Goal: Task Accomplishment & Management: Manage account settings

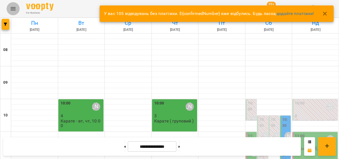
click at [12, 8] on icon "Menu" at bounding box center [13, 8] width 7 height 7
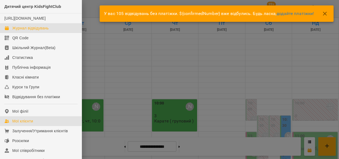
click at [20, 124] on div "Мої клієнти" at bounding box center [22, 120] width 21 height 5
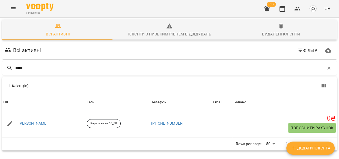
type input "*****"
click at [31, 123] on link "[PERSON_NAME]" at bounding box center [33, 123] width 29 height 5
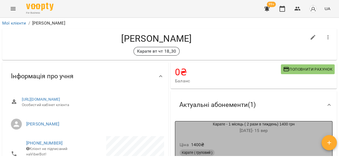
click at [278, 142] on div "Ціна 1400 ₴" at bounding box center [253, 145] width 150 height 10
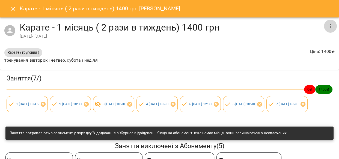
click at [328, 23] on icon "button" at bounding box center [330, 26] width 7 height 7
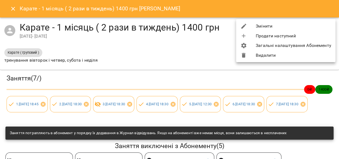
click at [261, 27] on li "Змінити" at bounding box center [285, 26] width 99 height 10
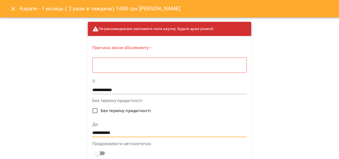
click at [114, 133] on input "**********" at bounding box center [169, 133] width 154 height 9
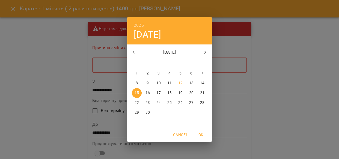
click at [192, 83] on p "13" at bounding box center [191, 82] width 4 height 5
type input "**********"
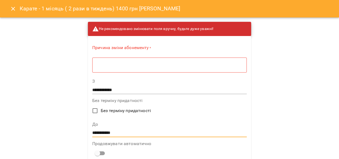
click at [132, 62] on textarea at bounding box center [169, 64] width 147 height 5
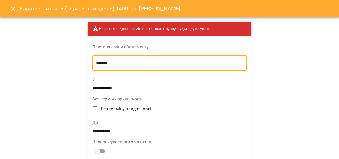
type textarea "*******"
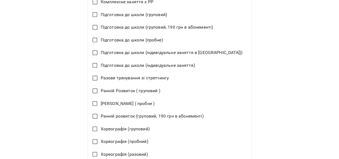
scroll to position [378, 0]
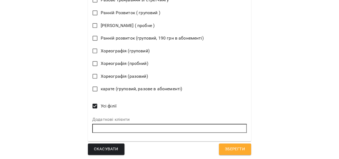
click at [225, 146] on span "Зберегти" at bounding box center [235, 149] width 20 height 7
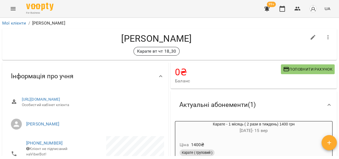
scroll to position [19, 0]
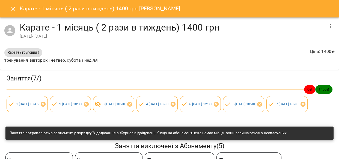
click at [11, 7] on icon "Close" at bounding box center [13, 8] width 7 height 7
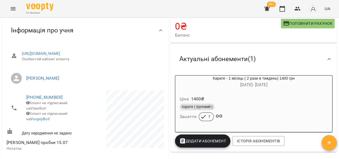
scroll to position [62, 0]
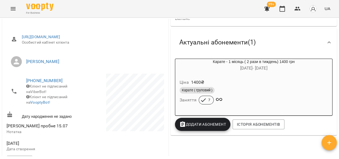
click at [214, 129] on button "Додати Абонемент" at bounding box center [202, 124] width 55 height 13
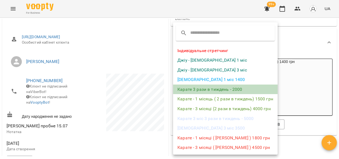
click at [210, 89] on li "Карате 3 рази в тиждень - 2000" at bounding box center [225, 90] width 105 height 10
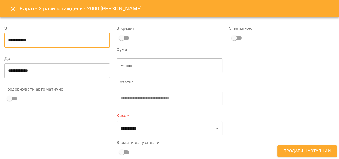
click at [38, 40] on input "**********" at bounding box center [57, 40] width 106 height 15
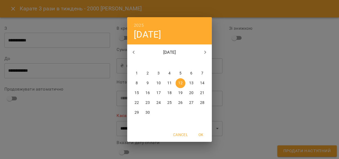
click at [202, 83] on p "14" at bounding box center [202, 82] width 4 height 5
type input "**********"
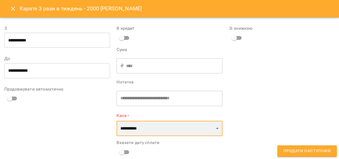
click at [214, 127] on select "**********" at bounding box center [170, 128] width 106 height 15
select select "****"
click at [117, 121] on select "**********" at bounding box center [170, 128] width 106 height 15
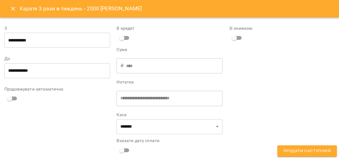
scroll to position [5, 0]
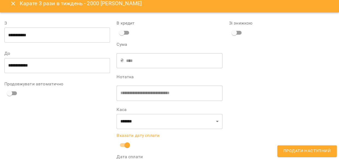
click at [304, 151] on span "Продати наступний" at bounding box center [306, 151] width 47 height 7
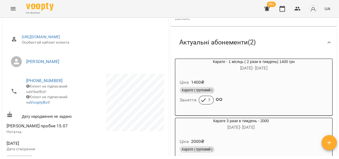
click at [13, 10] on icon "Menu" at bounding box center [13, 8] width 5 height 3
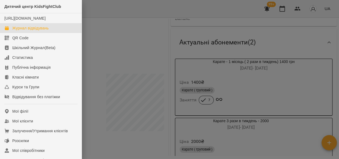
click at [19, 31] on div "Журнал відвідувань" at bounding box center [30, 27] width 36 height 5
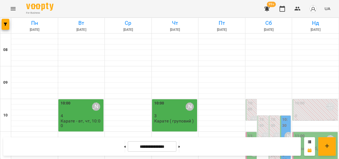
scroll to position [204, 0]
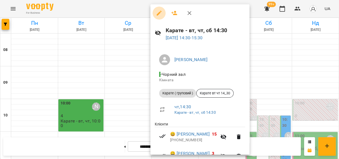
click at [160, 13] on icon "button" at bounding box center [159, 13] width 5 height 5
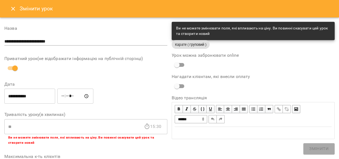
click at [14, 8] on icon "Close" at bounding box center [13, 9] width 4 height 4
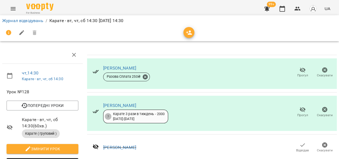
scroll to position [250, 0]
click at [32, 21] on link "Журнал відвідувань" at bounding box center [22, 20] width 41 height 5
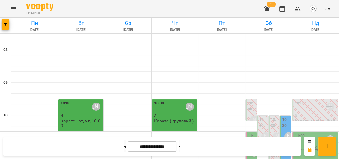
scroll to position [159, 0]
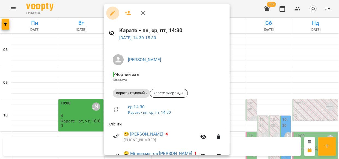
click at [110, 12] on icon "button" at bounding box center [112, 13] width 7 height 7
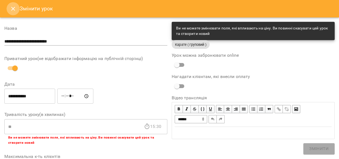
click at [12, 7] on icon "Close" at bounding box center [13, 9] width 4 height 4
click at [12, 7] on icon "Menu" at bounding box center [13, 8] width 5 height 3
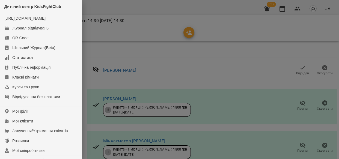
click at [137, 49] on div at bounding box center [169, 79] width 339 height 159
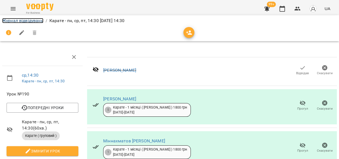
click at [24, 20] on link "Журнал відвідувань" at bounding box center [22, 20] width 41 height 5
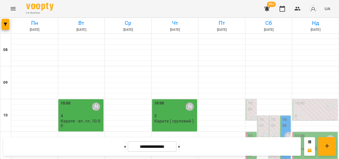
scroll to position [162, 0]
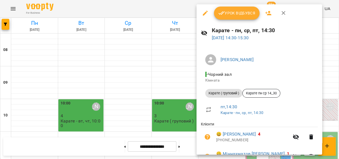
click at [234, 14] on span "Урок відбувся" at bounding box center [236, 13] width 37 height 7
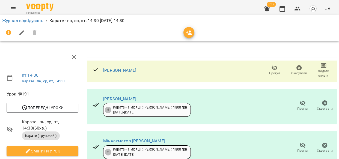
click at [271, 68] on icon "button" at bounding box center [274, 67] width 6 height 5
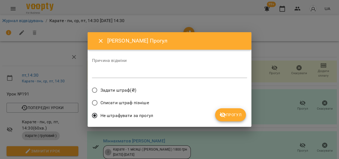
click at [229, 113] on span "Прогул" at bounding box center [230, 115] width 22 height 7
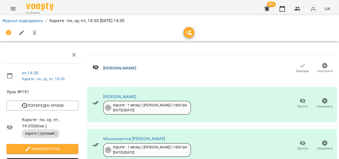
scroll to position [74, 0]
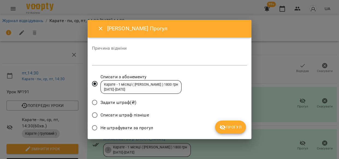
click at [226, 125] on icon "submit" at bounding box center [222, 127] width 7 height 7
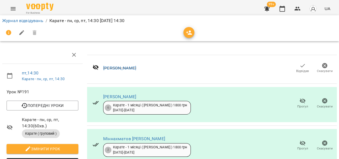
scroll to position [0, 0]
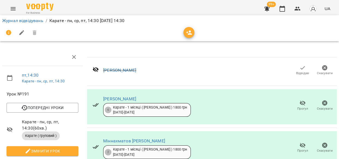
click at [338, 27] on div "Журнал відвідувань / Карате - пн, ср, пт, 14:30 [DATE] 14:30" at bounding box center [169, 28] width 341 height 28
click at [16, 20] on link "Журнал відвідувань" at bounding box center [22, 20] width 41 height 5
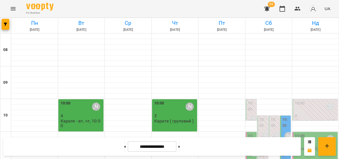
scroll to position [199, 0]
drag, startPoint x: 336, startPoint y: 86, endPoint x: 328, endPoint y: 87, distance: 8.3
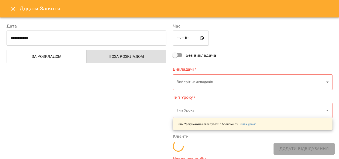
type input "**********"
click at [11, 5] on icon "Close" at bounding box center [13, 8] width 7 height 7
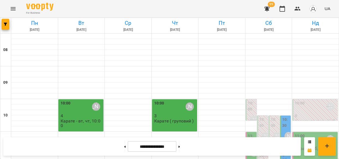
scroll to position [200, 0]
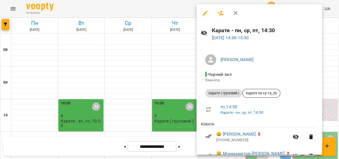
click at [194, 5] on div "Карате - пн, ср, пт, 14:30 [DATE] 14:30 - 15:30 [PERSON_NAME] - Чорний зал Кімн…" at bounding box center [169, 79] width 339 height 159
click at [203, 11] on icon "button" at bounding box center [205, 13] width 7 height 7
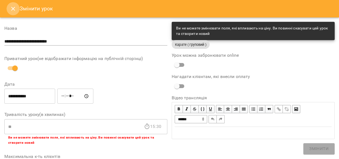
click at [12, 8] on icon "Close" at bounding box center [13, 8] width 7 height 7
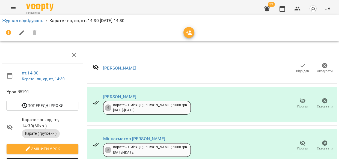
scroll to position [145, 0]
click at [30, 20] on link "Журнал відвідувань" at bounding box center [22, 20] width 41 height 5
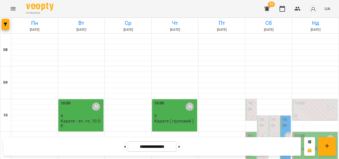
scroll to position [194, 0]
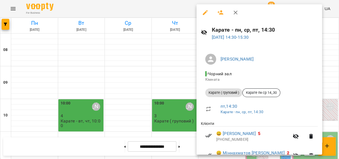
scroll to position [0, 0]
click at [203, 14] on icon "button" at bounding box center [205, 13] width 7 height 7
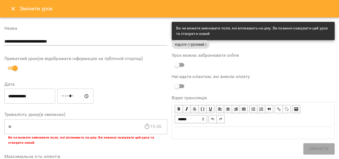
click at [14, 9] on icon "Close" at bounding box center [13, 8] width 7 height 7
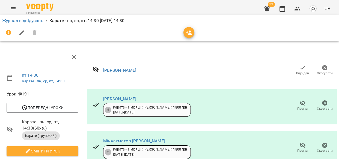
click at [15, 6] on icon "Menu" at bounding box center [13, 8] width 7 height 7
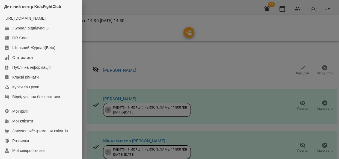
click at [98, 8] on div at bounding box center [169, 79] width 339 height 159
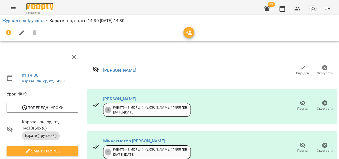
click at [38, 5] on img at bounding box center [39, 7] width 27 height 8
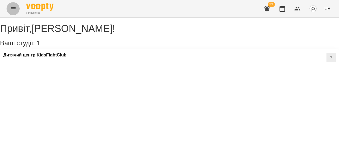
click at [12, 8] on icon "Menu" at bounding box center [13, 8] width 7 height 7
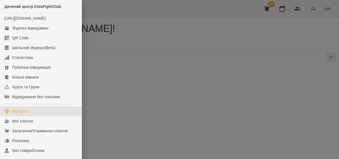
drag, startPoint x: 114, startPoint y: 10, endPoint x: 109, endPoint y: 11, distance: 4.6
click at [114, 10] on div at bounding box center [169, 79] width 339 height 159
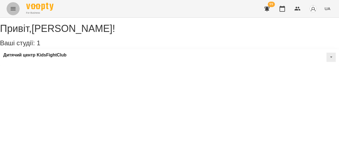
click at [13, 8] on icon "Menu" at bounding box center [13, 8] width 7 height 7
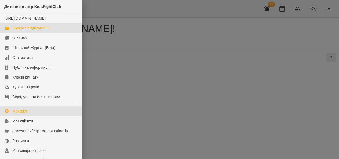
click at [48, 31] on div "Журнал відвідувань" at bounding box center [30, 27] width 36 height 5
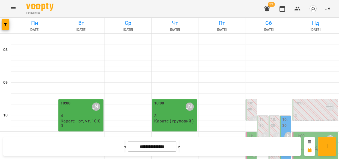
scroll to position [90, 0]
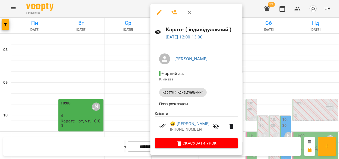
scroll to position [2, 0]
click at [191, 11] on icon "button" at bounding box center [189, 12] width 7 height 7
